Goal: Task Accomplishment & Management: Complete application form

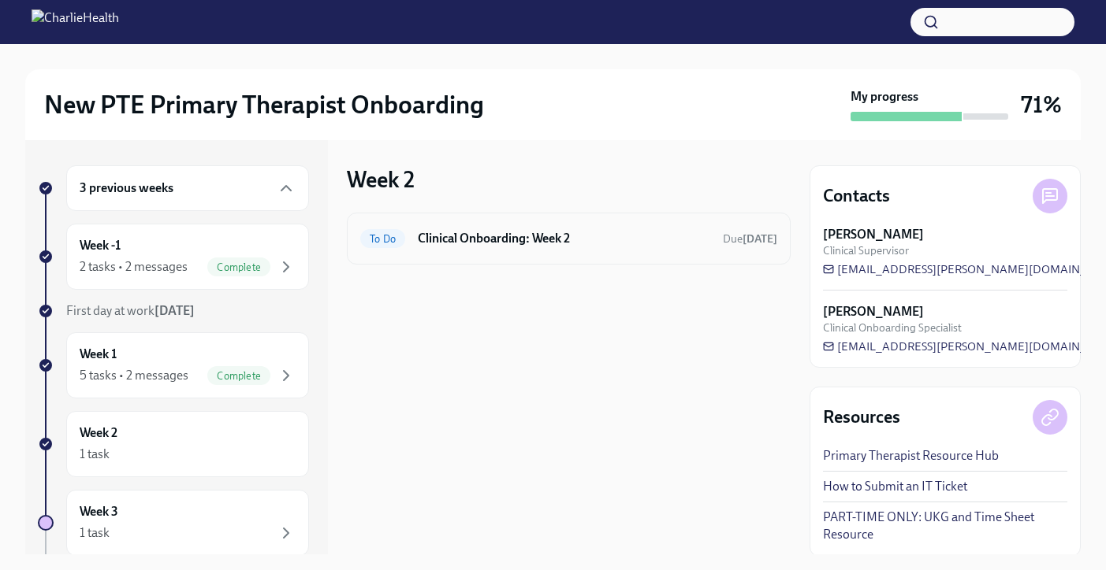
click at [507, 243] on h6 "Clinical Onboarding: Week 2" at bounding box center [564, 238] width 292 height 17
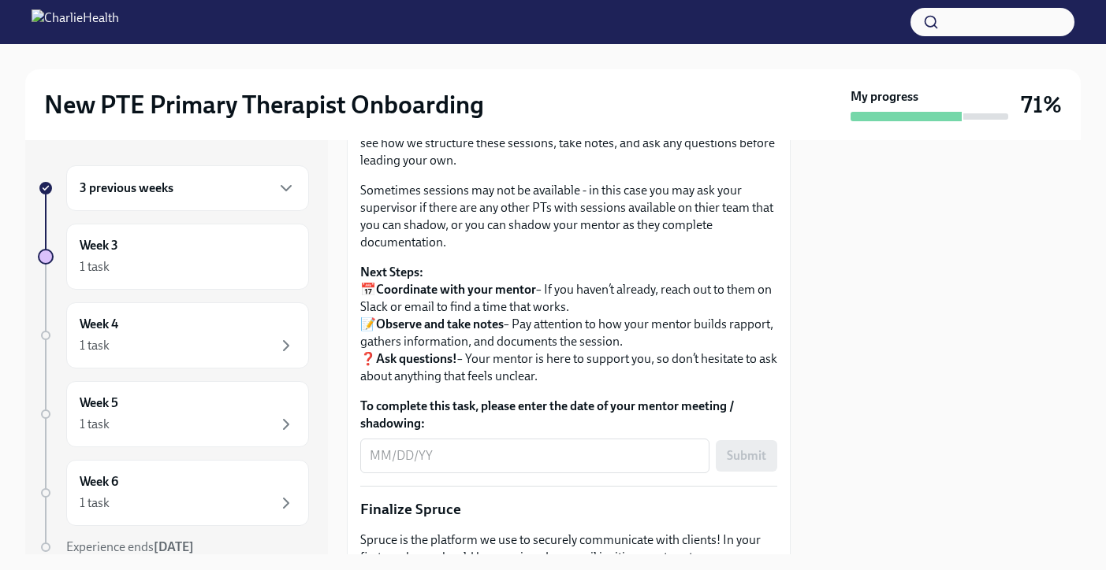
scroll to position [1545, 0]
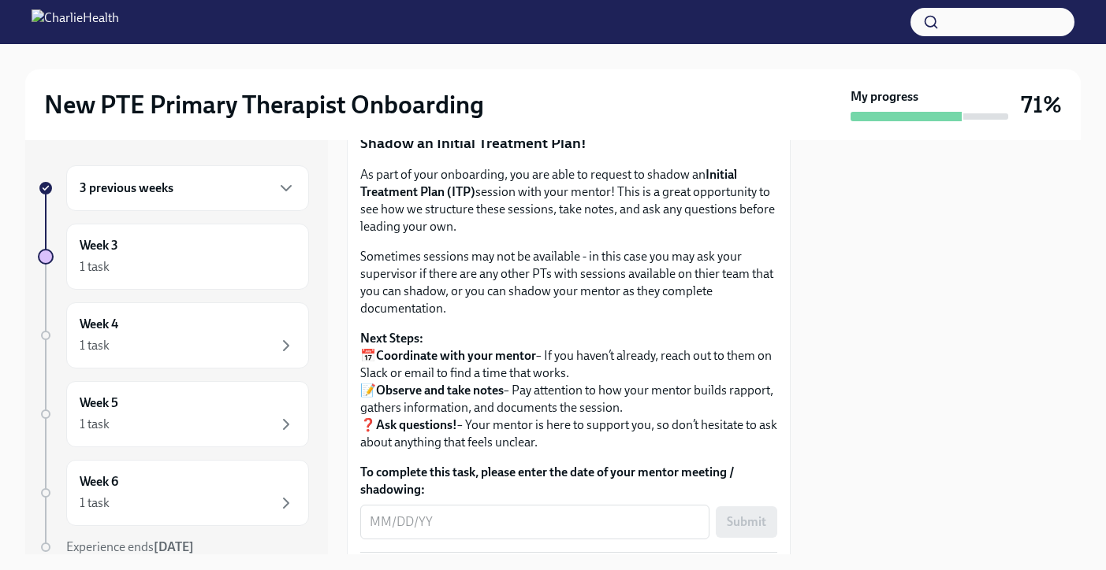
click at [438, 55] on span "Upload Mock Treatment Plan" at bounding box center [458, 47] width 174 height 16
click at [0, 0] on input "Upload Mock Treatment Plan" at bounding box center [0, 0] width 0 height 0
click at [388, 55] on span "Upload Mock Treatment Plan" at bounding box center [458, 47] width 174 height 16
click at [0, 0] on input "Upload Mock Treatment Plan" at bounding box center [0, 0] width 0 height 0
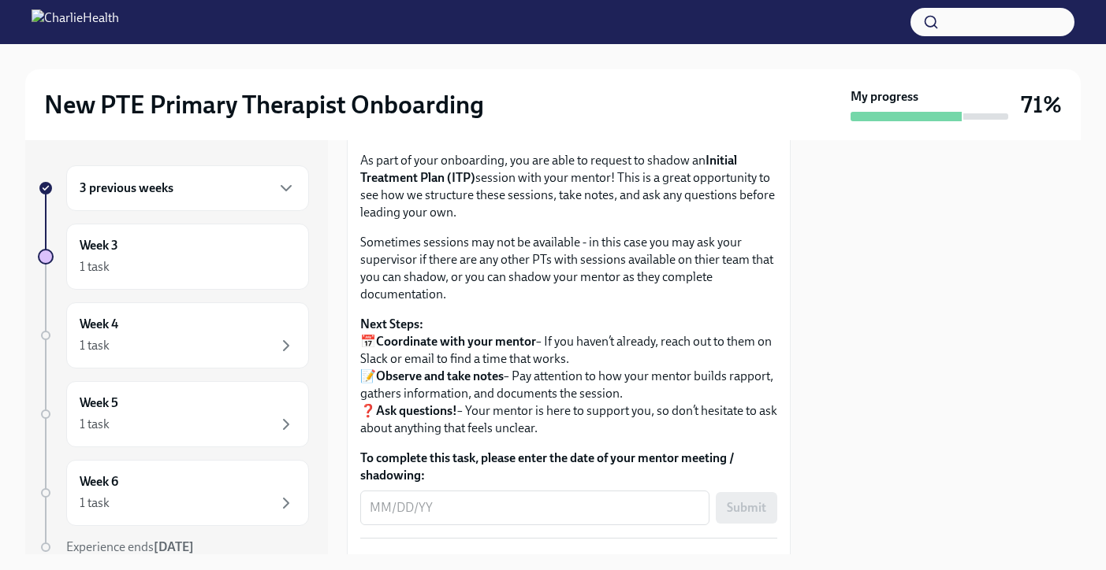
scroll to position [1532, 0]
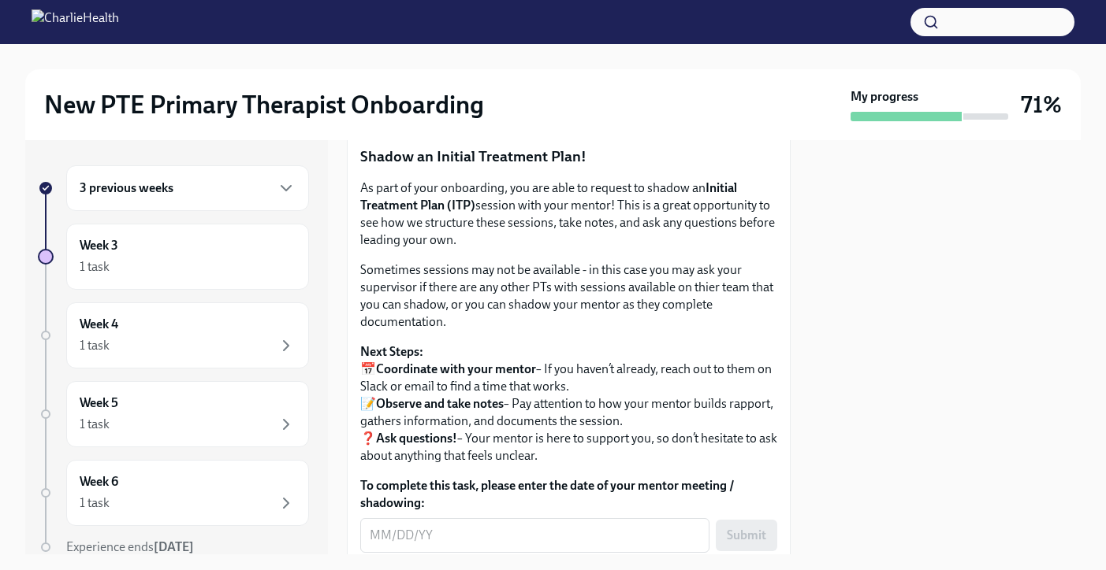
click at [533, 113] on span "I have completed my Mock Treatment Plan" at bounding box center [487, 105] width 232 height 16
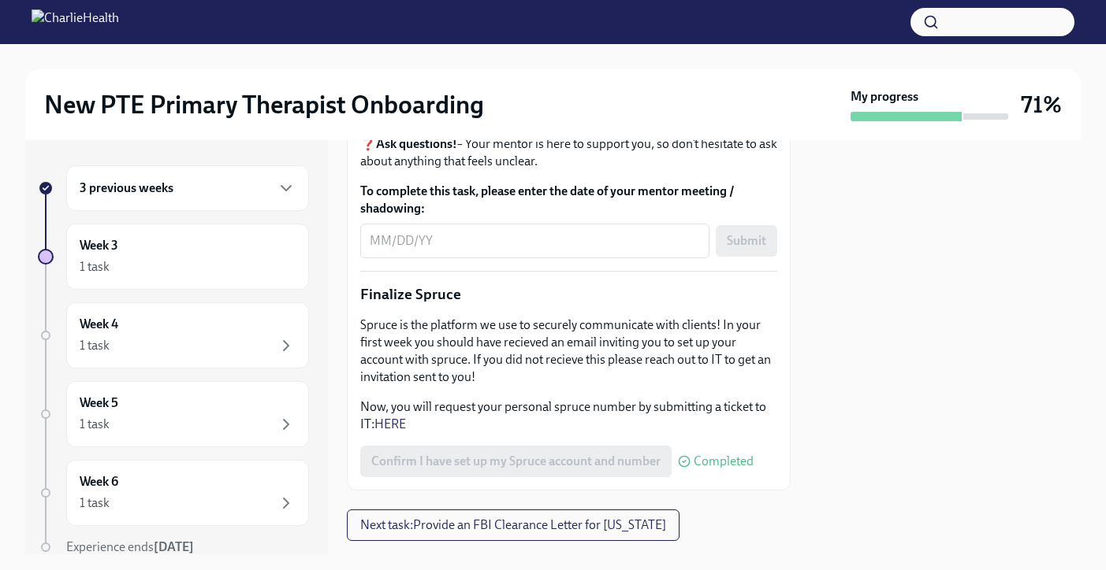
scroll to position [1825, 0]
drag, startPoint x: 589, startPoint y: 193, endPoint x: 583, endPoint y: 254, distance: 60.9
click at [583, 38] on p "Sometimes sessions may not be available - in this case you may ask your supervi…" at bounding box center [568, 2] width 417 height 69
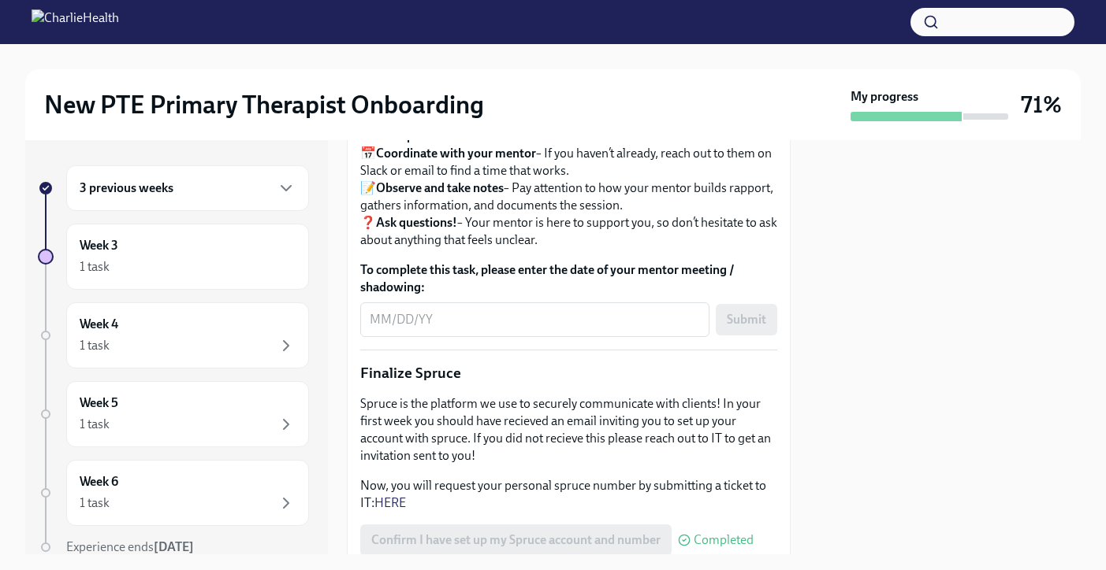
scroll to position [1746, 0]
click at [157, 236] on div "Week 3 1 task" at bounding box center [187, 257] width 243 height 66
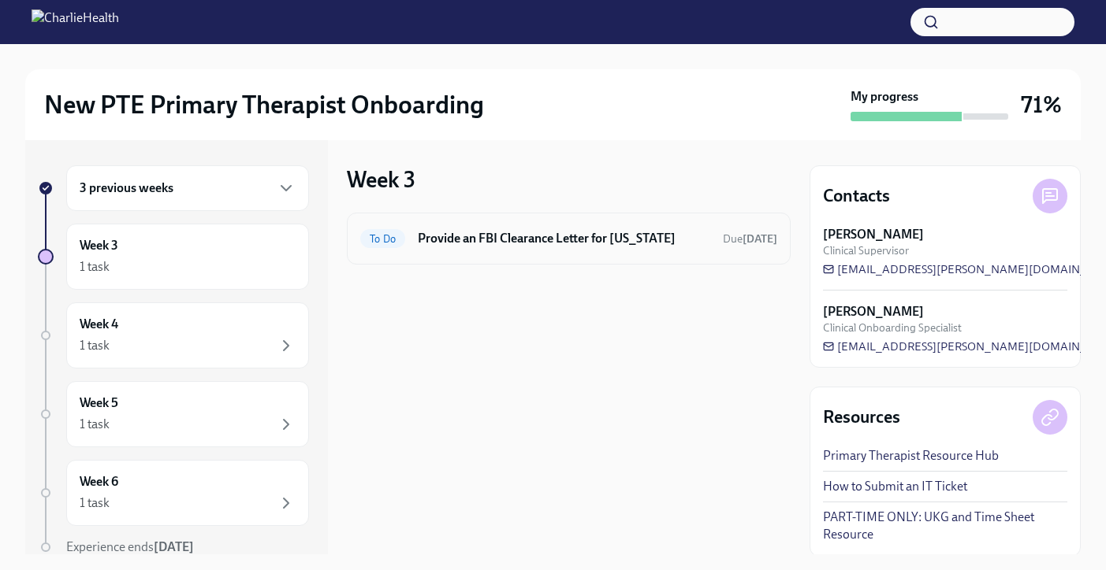
click at [489, 223] on div "To Do Provide an FBI Clearance Letter for [US_STATE] Due [DATE]" at bounding box center [569, 239] width 444 height 52
click at [487, 240] on h6 "Provide an FBI Clearance Letter for [US_STATE]" at bounding box center [564, 238] width 292 height 17
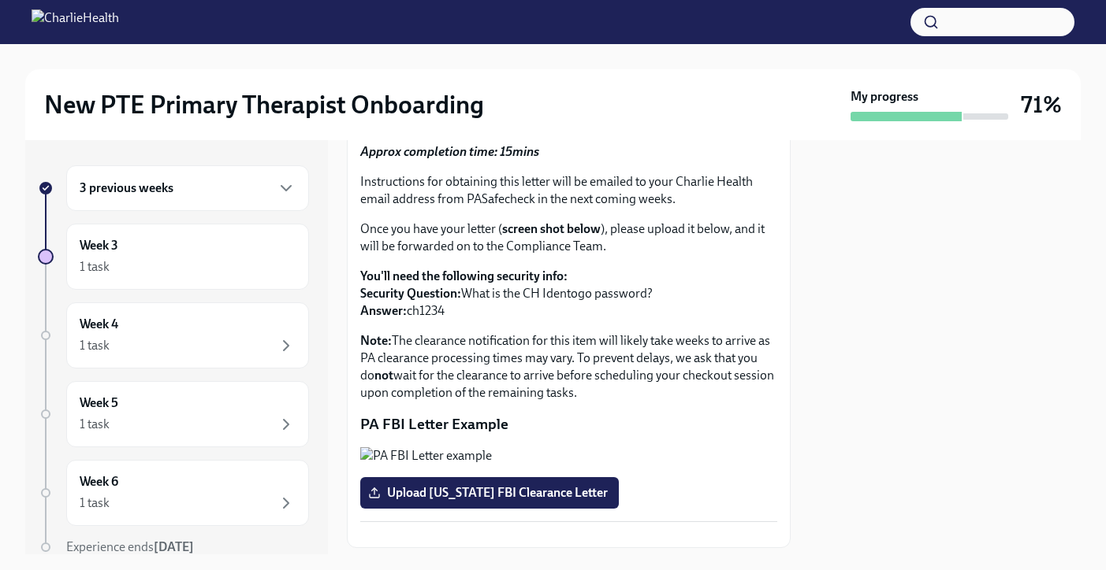
scroll to position [132, 0]
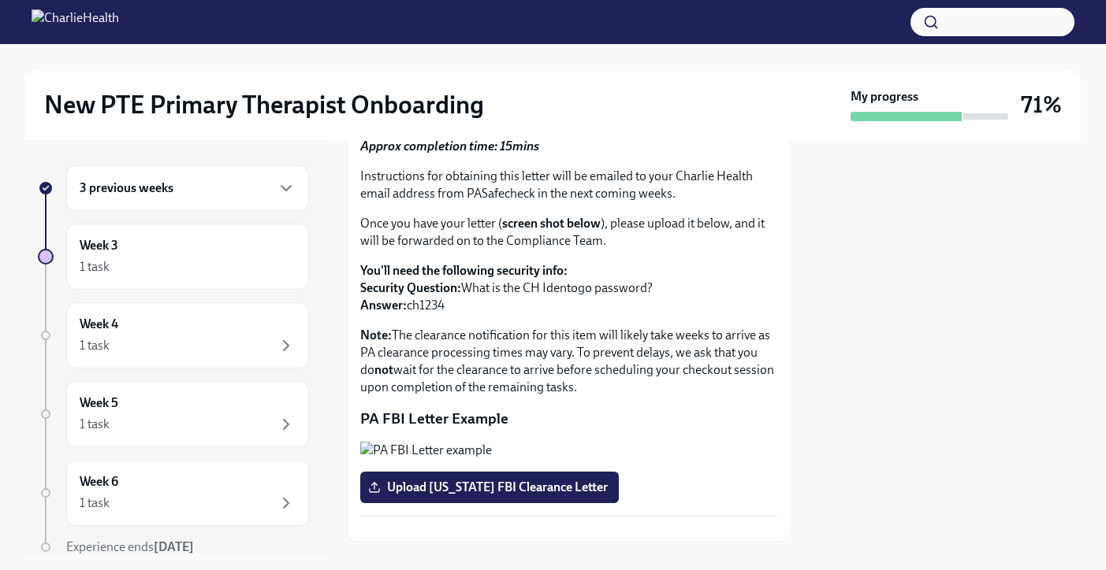
drag, startPoint x: 578, startPoint y: 357, endPoint x: 585, endPoint y: 395, distance: 38.6
click at [585, 395] on p "Note: The clearance notification for this item will likely take weeks to arrive…" at bounding box center [568, 361] width 417 height 69
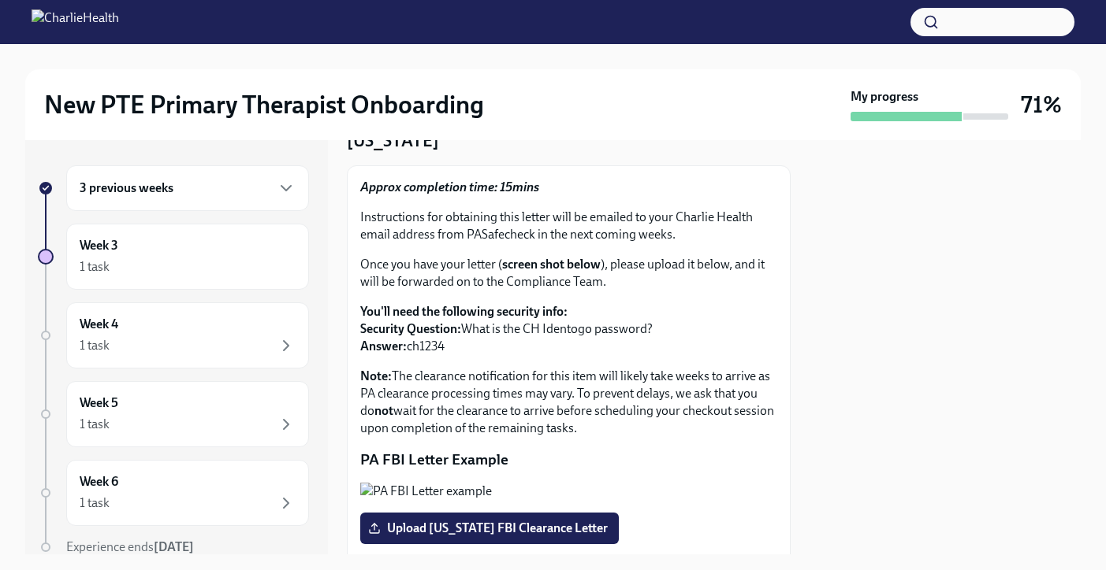
scroll to position [86, 0]
